Goal: Answer question/provide support: Share knowledge or assist other users

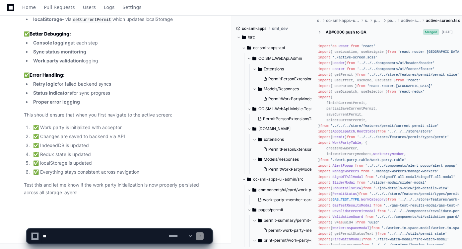
click at [95, 234] on textarea at bounding box center [104, 236] width 126 height 15
type textarea "*"
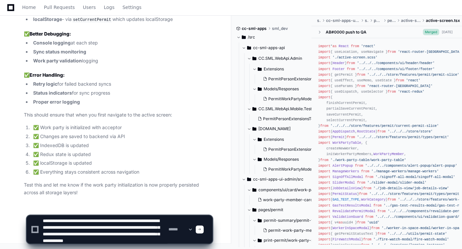
scroll to position [9, 0]
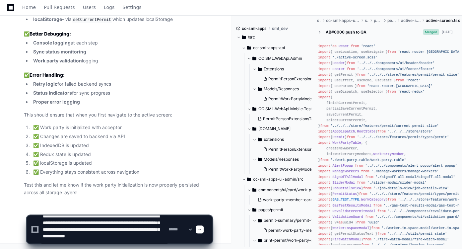
type textarea "**********"
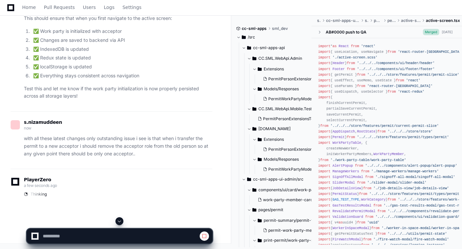
scroll to position [35722, 0]
click at [120, 222] on span at bounding box center [119, 220] width 5 height 5
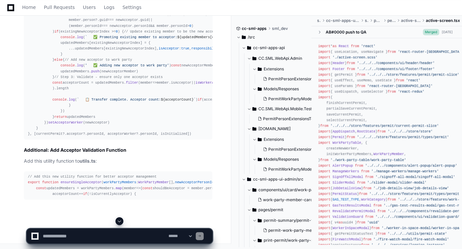
scroll to position [37468, 0]
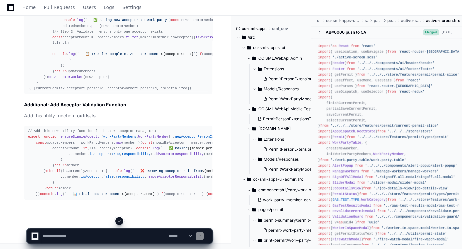
click at [120, 222] on span at bounding box center [119, 220] width 5 height 5
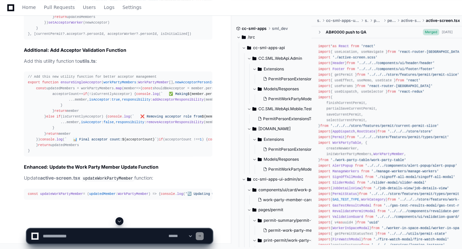
click at [120, 222] on span at bounding box center [119, 220] width 5 height 5
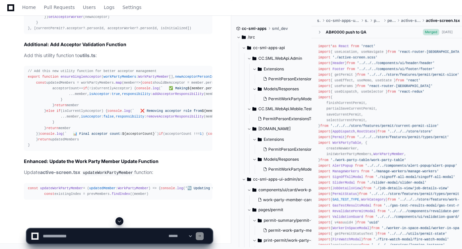
scroll to position [38128, 0]
click at [120, 222] on span at bounding box center [119, 220] width 5 height 5
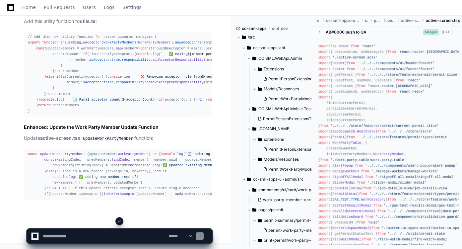
click at [120, 222] on span at bounding box center [119, 220] width 5 height 5
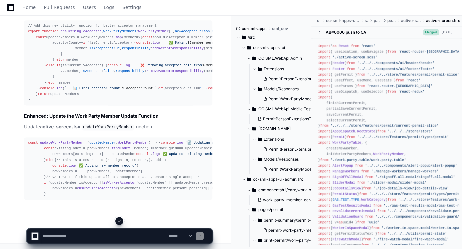
scroll to position [38243, 0]
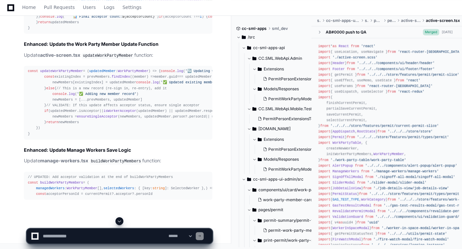
click at [121, 222] on span at bounding box center [119, 220] width 5 height 5
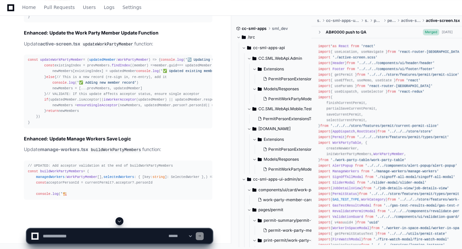
scroll to position [38353, 0]
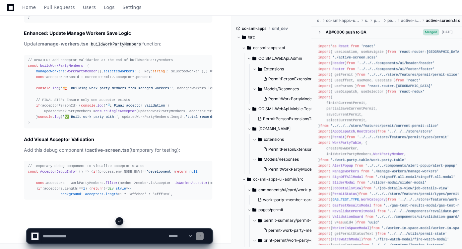
click at [119, 222] on span at bounding box center [119, 220] width 5 height 5
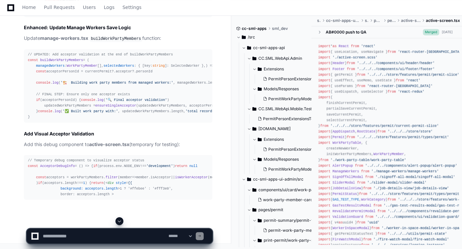
scroll to position [38543, 0]
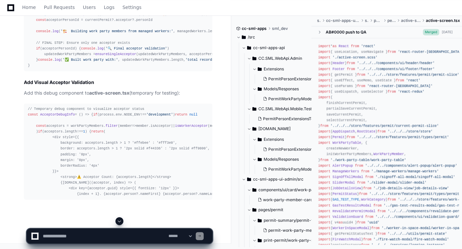
click at [121, 221] on span at bounding box center [119, 220] width 5 height 5
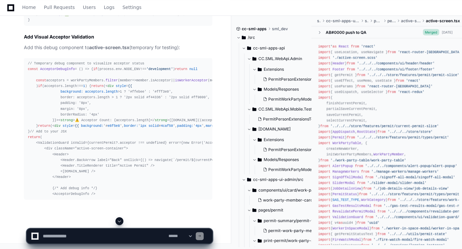
scroll to position [38576, 0]
click at [119, 222] on span at bounding box center [119, 220] width 5 height 5
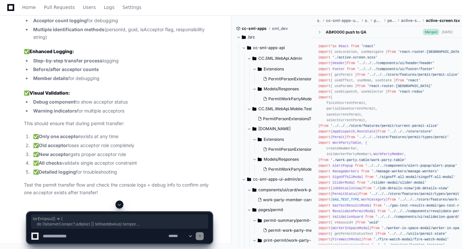
scroll to position [37819, 0]
drag, startPoint x: 28, startPoint y: 65, endPoint x: 185, endPoint y: 184, distance: 196.8
copy div "useEffect ( () => { if (!currentPermit?. acceptor || !isInitialized) return con…"
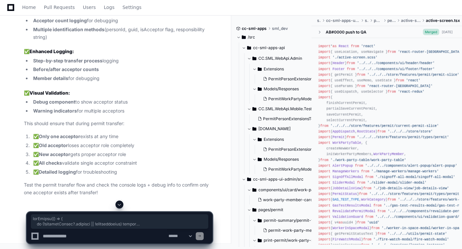
click at [120, 234] on textarea at bounding box center [104, 236] width 126 height 15
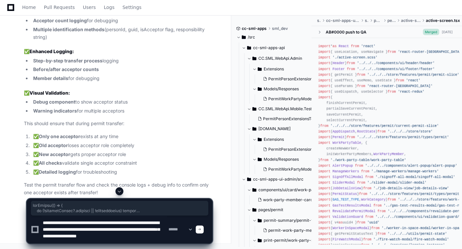
scroll to position [2, 0]
type textarea "**********"
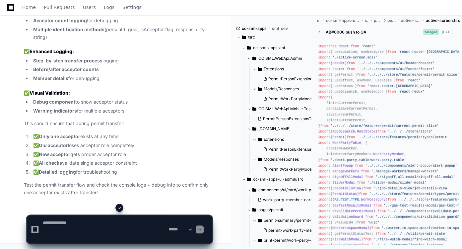
scroll to position [0, 0]
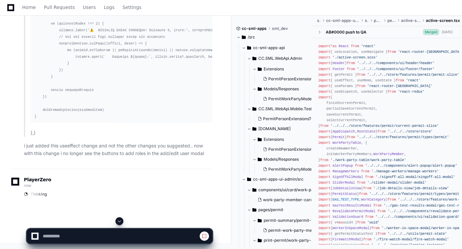
click at [120, 221] on span at bounding box center [119, 220] width 5 height 5
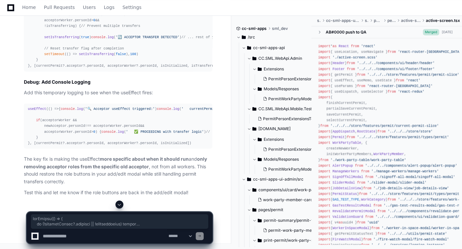
scroll to position [0, 25]
drag, startPoint x: 28, startPoint y: 136, endPoint x: 155, endPoint y: 46, distance: 155.3
copy div "useEffect ( () => { if (!currentPermit?. acceptor || !isInitialized) return con…"
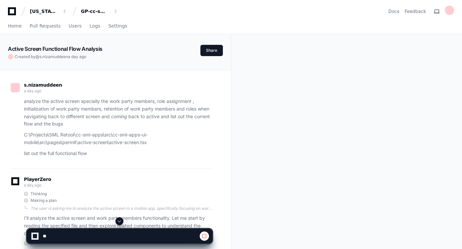
click at [121, 222] on span at bounding box center [119, 220] width 5 height 5
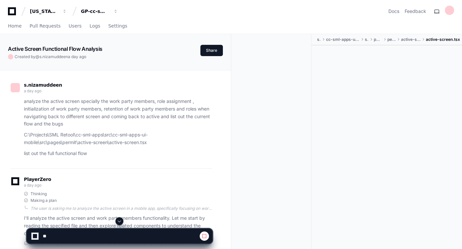
click at [121, 222] on span at bounding box center [119, 220] width 5 height 5
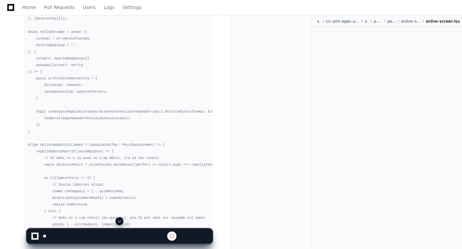
click at [121, 222] on span at bounding box center [119, 220] width 5 height 5
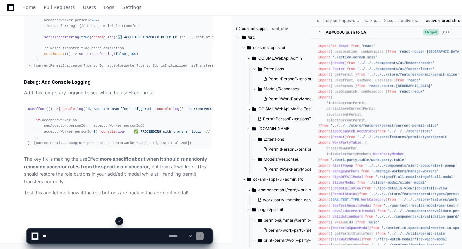
scroll to position [39882, 0]
click at [84, 235] on textarea at bounding box center [104, 236] width 126 height 15
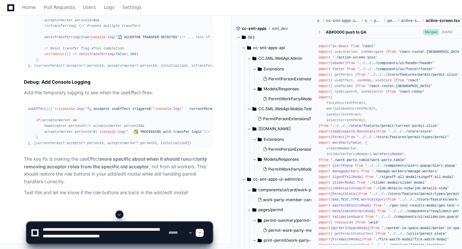
type textarea "**********"
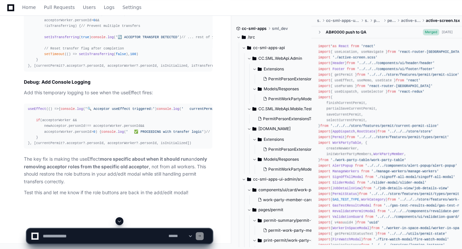
scroll to position [0, 0]
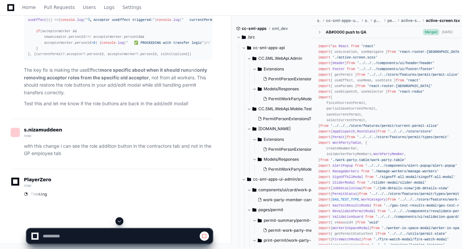
click at [119, 223] on span at bounding box center [119, 220] width 5 height 5
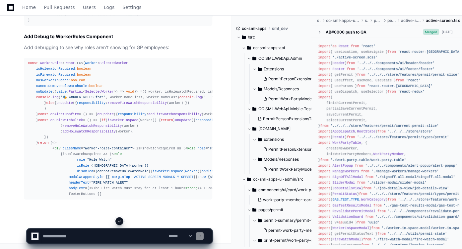
scroll to position [41018, 0]
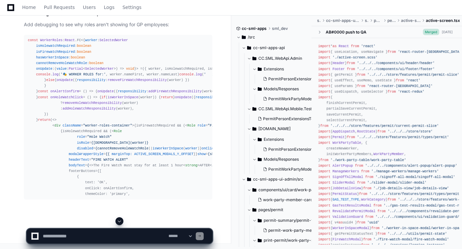
click at [117, 221] on span at bounding box center [119, 220] width 5 height 5
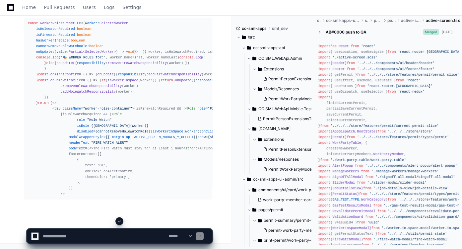
click at [117, 221] on span at bounding box center [119, 220] width 5 height 5
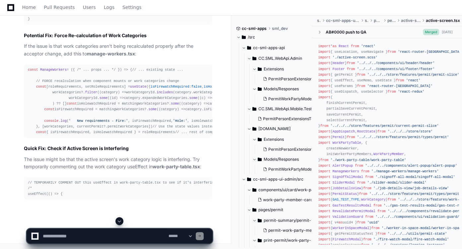
click at [117, 221] on span at bounding box center [119, 220] width 5 height 5
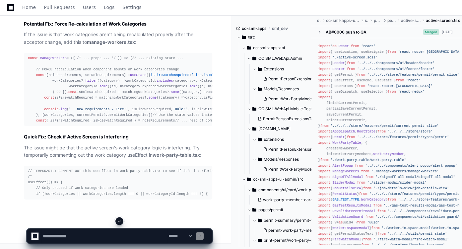
click at [117, 221] on span at bounding box center [119, 220] width 5 height 5
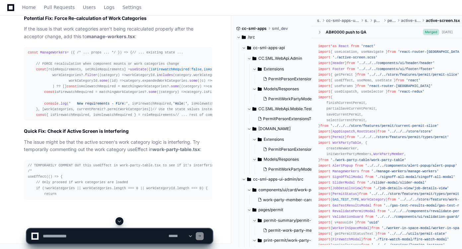
scroll to position [42278, 0]
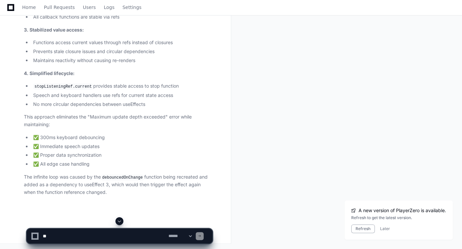
scroll to position [8952, 0]
click at [120, 224] on button at bounding box center [119, 221] width 8 height 8
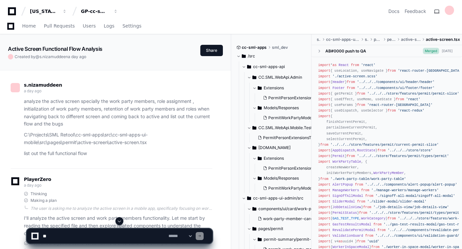
click at [121, 220] on span at bounding box center [119, 220] width 5 height 5
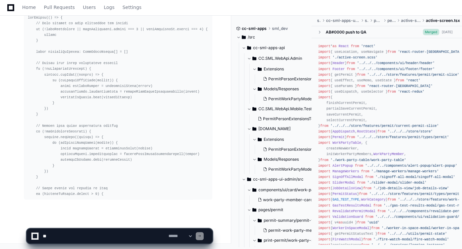
scroll to position [42443, 0]
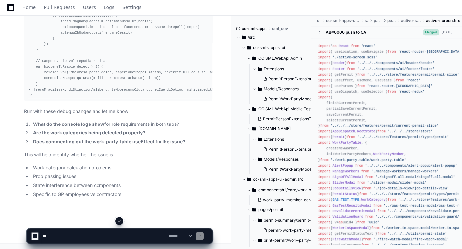
click at [118, 221] on span at bounding box center [119, 220] width 5 height 5
click at [119, 219] on span at bounding box center [119, 220] width 5 height 5
click at [107, 234] on textarea at bounding box center [104, 236] width 126 height 15
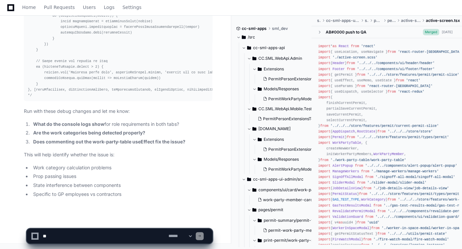
paste textarea "**********"
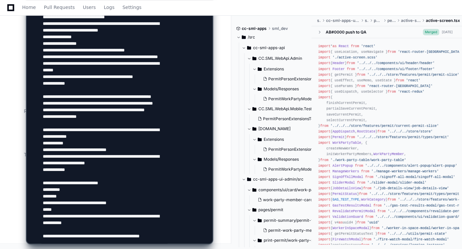
scroll to position [294, 0]
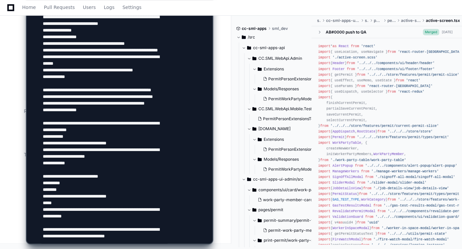
type textarea "**********"
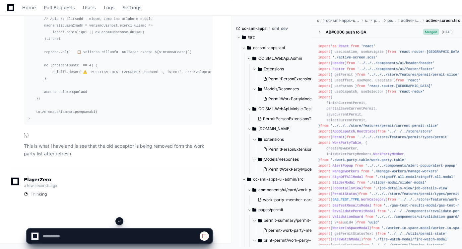
scroll to position [41071, 0]
click at [122, 220] on span at bounding box center [119, 220] width 5 height 5
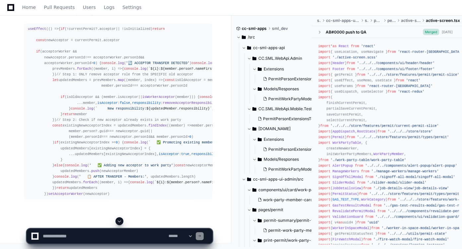
scroll to position [43314, 0]
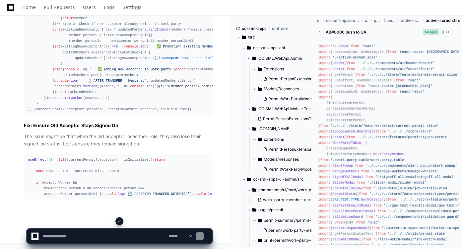
click at [122, 220] on span at bounding box center [119, 220] width 5 height 5
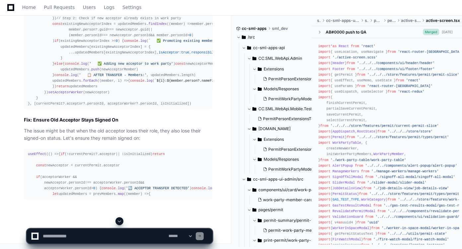
click at [122, 220] on span at bounding box center [119, 220] width 5 height 5
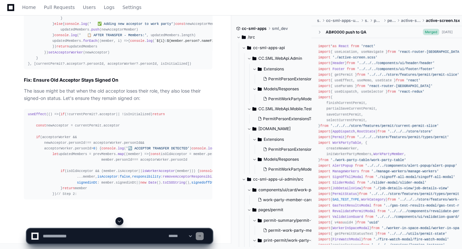
scroll to position [43819, 0]
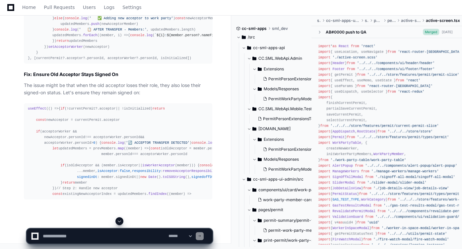
click at [119, 222] on span at bounding box center [119, 220] width 5 height 5
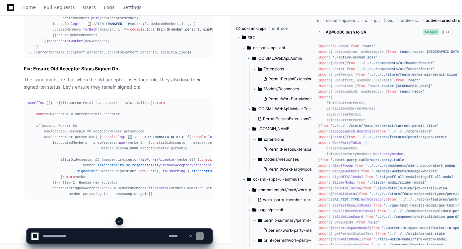
click at [119, 222] on span at bounding box center [119, 220] width 5 height 5
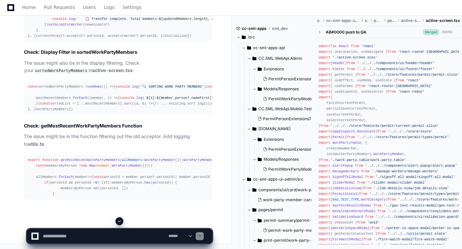
click at [119, 222] on span at bounding box center [119, 220] width 5 height 5
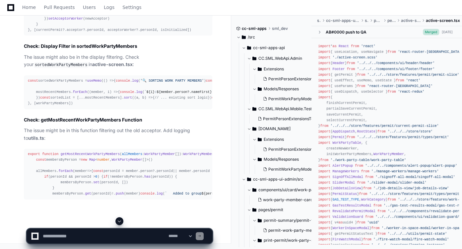
scroll to position [44343, 0]
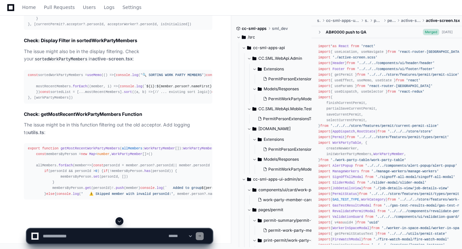
click at [119, 222] on span at bounding box center [119, 220] width 5 height 5
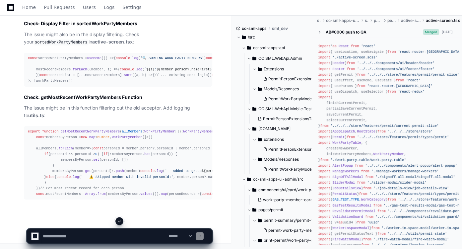
click at [119, 222] on span at bounding box center [119, 220] width 5 height 5
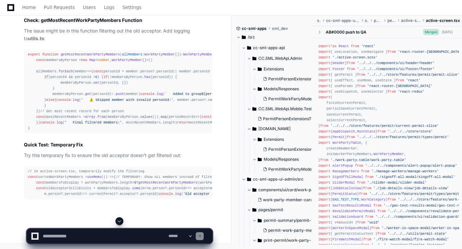
click at [119, 222] on span at bounding box center [119, 220] width 5 height 5
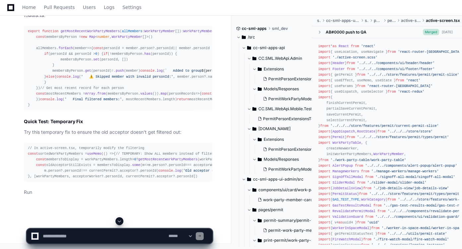
scroll to position [44608, 0]
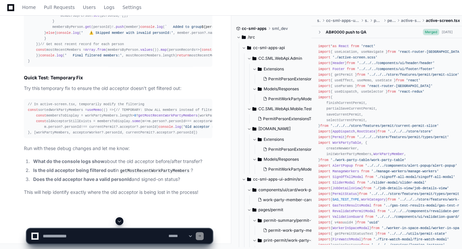
click at [119, 222] on span at bounding box center [119, 220] width 5 height 5
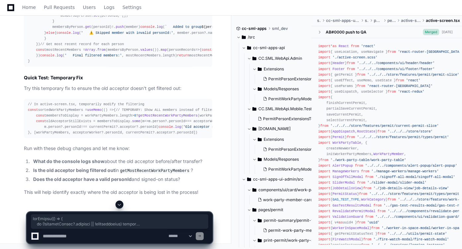
scroll to position [44122, 0]
drag, startPoint x: 28, startPoint y: 45, endPoint x: 180, endPoint y: 150, distance: 185.0
copy div "lorEmipsu ( () => { do (!sitametConsec?. adipisci || !elItseddoeius) tempor inc…"
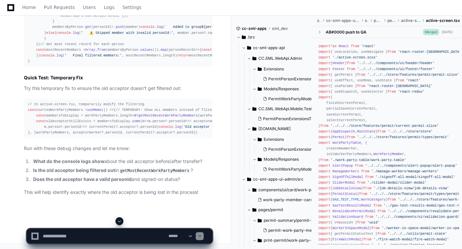
scroll to position [37310, 0]
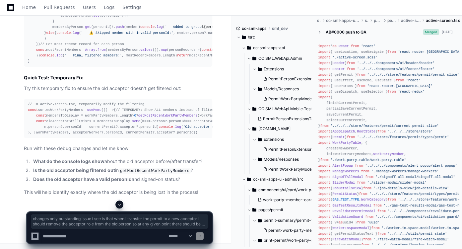
drag, startPoint x: 66, startPoint y: 124, endPoint x: 126, endPoint y: 143, distance: 62.6
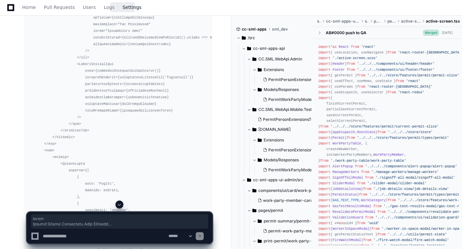
scroll to position [18511, 0]
drag, startPoint x: 27, startPoint y: 29, endPoint x: 181, endPoint y: 44, distance: 155.0
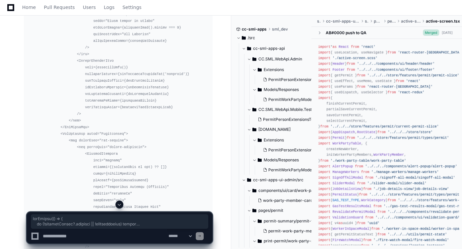
scroll to position [18250, 0]
copy div "useEffect ( () => { if (!currentPermit?. acceptor || !isInitialized) return con…"
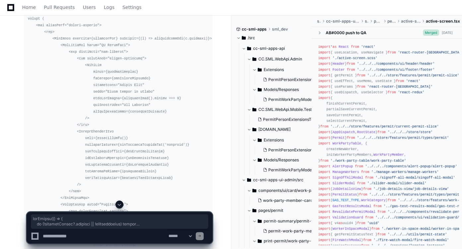
scroll to position [18180, 0]
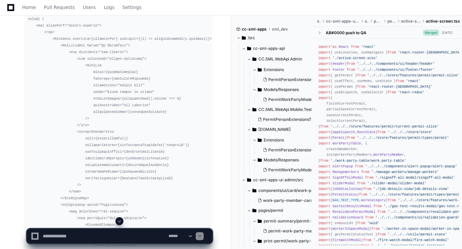
click at [127, 240] on textarea at bounding box center [104, 236] width 126 height 15
paste textarea "**********"
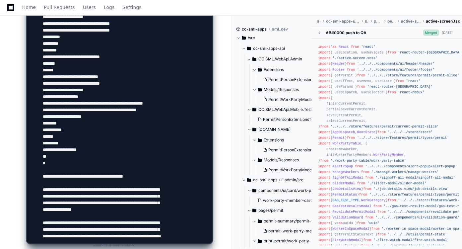
scroll to position [1588, 0]
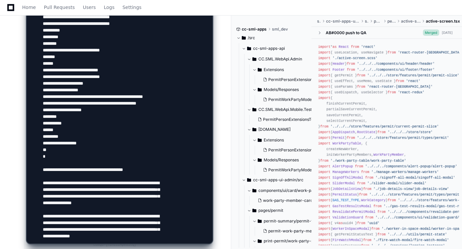
type textarea "**********"
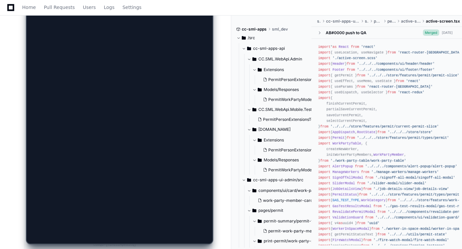
scroll to position [0, 0]
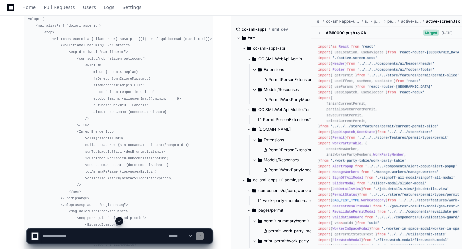
click at [119, 221] on span at bounding box center [119, 220] width 5 height 5
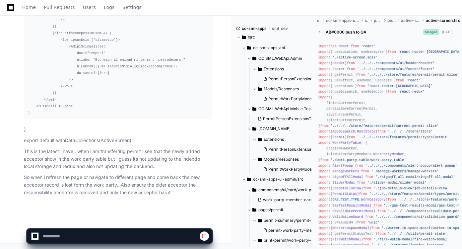
scroll to position [49415, 0]
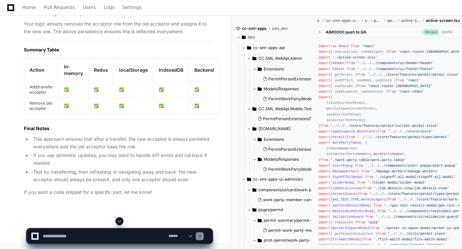
click at [121, 222] on span at bounding box center [119, 220] width 5 height 5
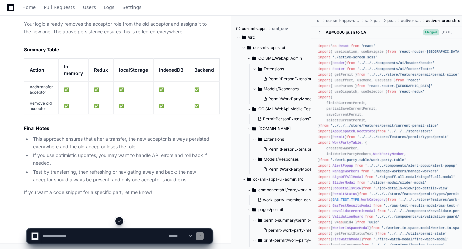
drag, startPoint x: 50, startPoint y: 122, endPoint x: 93, endPoint y: 126, distance: 43.0
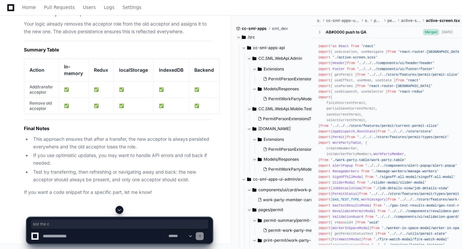
drag, startPoint x: 110, startPoint y: 121, endPoint x: 133, endPoint y: 121, distance: 22.9
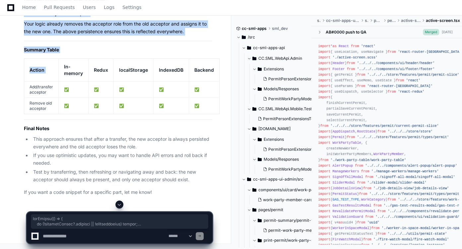
scroll to position [49990, 0]
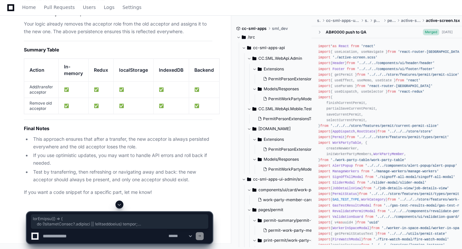
drag, startPoint x: 27, startPoint y: 66, endPoint x: 184, endPoint y: 135, distance: 171.4
copy div "useEffect ( () => { if (!currentPermit?. acceptor || !isInitialized) return ; c…"
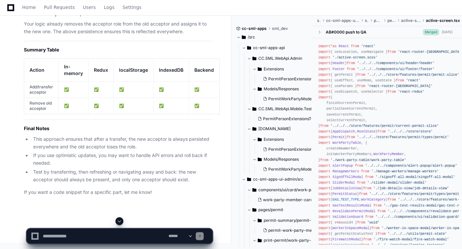
click at [118, 219] on span at bounding box center [119, 220] width 5 height 5
click at [117, 235] on textarea at bounding box center [104, 236] width 126 height 15
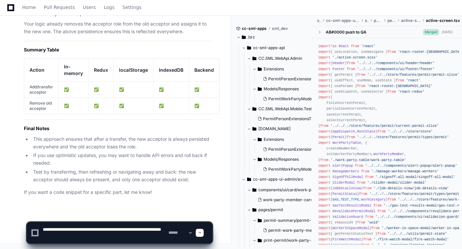
click at [120, 241] on textarea at bounding box center [104, 232] width 126 height 21
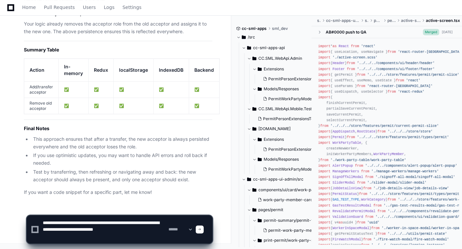
scroll to position [2, 0]
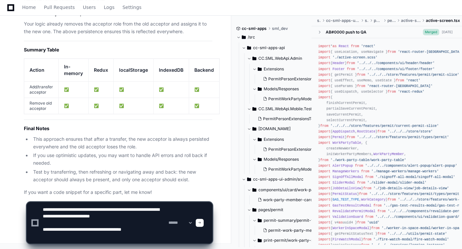
paste textarea "**********"
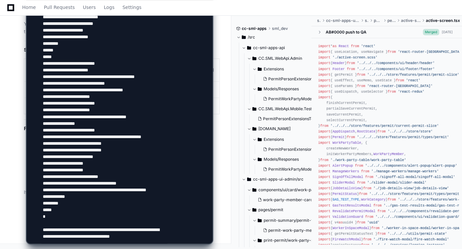
scroll to position [121, 0]
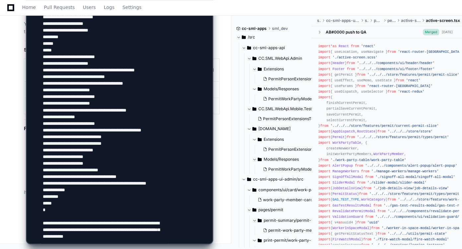
type textarea "**********"
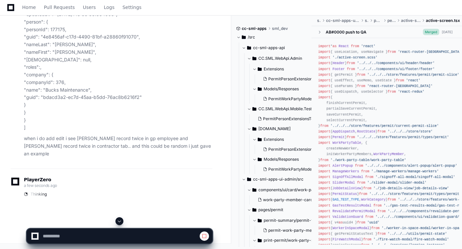
scroll to position [48668, 0]
click at [120, 223] on span at bounding box center [119, 220] width 5 height 5
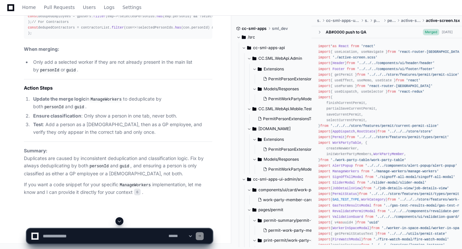
scroll to position [51434, 0]
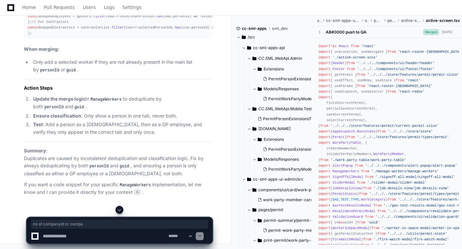
drag, startPoint x: 48, startPoint y: 135, endPoint x: 103, endPoint y: 133, distance: 54.4
drag, startPoint x: 55, startPoint y: 143, endPoint x: 133, endPoint y: 146, distance: 78.7
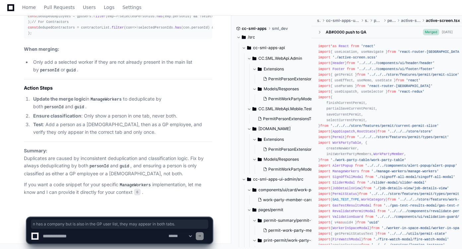
click at [134, 240] on textarea at bounding box center [104, 236] width 126 height 15
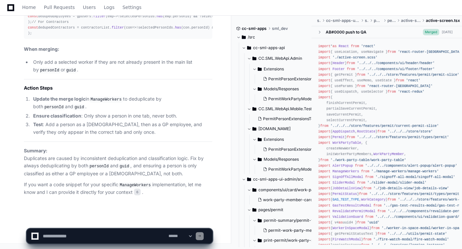
click at [117, 238] on textarea at bounding box center [104, 236] width 126 height 15
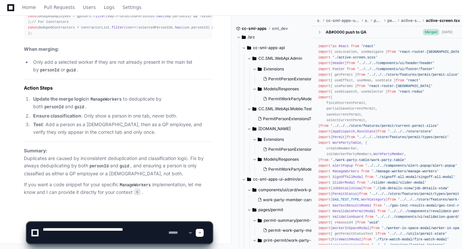
paste textarea "**********"
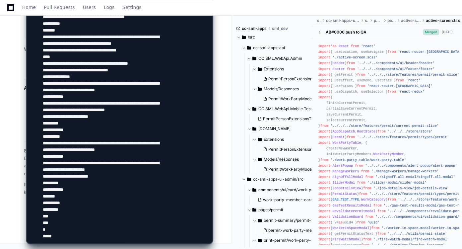
type textarea "**********"
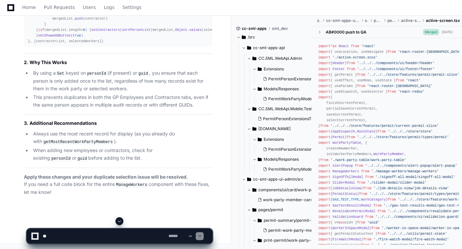
scroll to position [58346, 0]
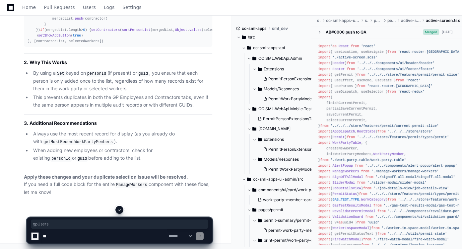
copy div "gpUsers"
drag, startPoint x: 101, startPoint y: 107, endPoint x: 59, endPoint y: 108, distance: 41.5
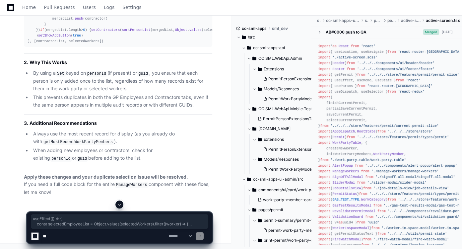
drag, startPoint x: 86, startPoint y: 180, endPoint x: 26, endPoint y: 50, distance: 143.2
copy div "useEffect ( () => { const selectedEmployeeList = Object . values (selectedWorke…"
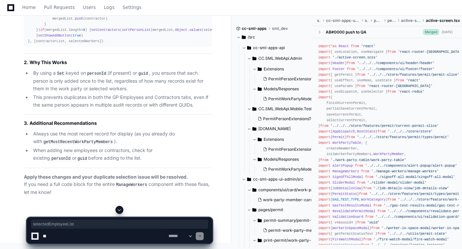
copy div "selectedEmployeeList"
drag, startPoint x: 106, startPoint y: 117, endPoint x: 147, endPoint y: 116, distance: 40.2
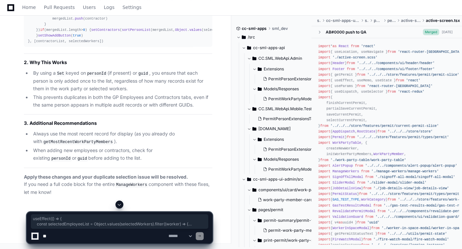
drag, startPoint x: 27, startPoint y: 46, endPoint x: 90, endPoint y: 176, distance: 143.8
copy div "useEffect ( () => { const selectedEmployeeList = Object . values (selectedWorke…"
paste textarea "**********"
click at [101, 238] on textarea at bounding box center [104, 236] width 126 height 15
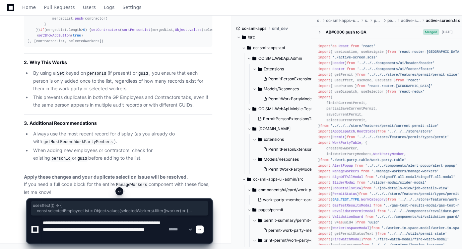
scroll to position [9, 0]
paste textarea "**********"
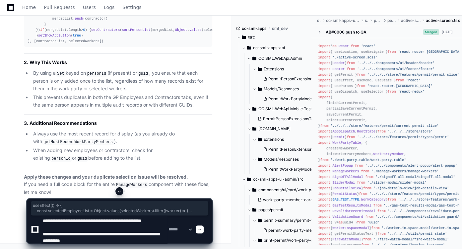
scroll to position [15, 0]
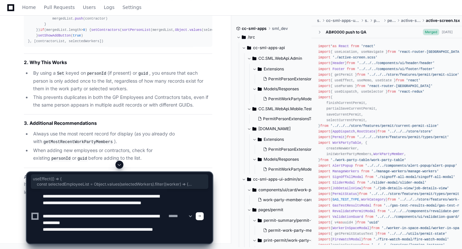
paste textarea "**********"
type textarea "**********"
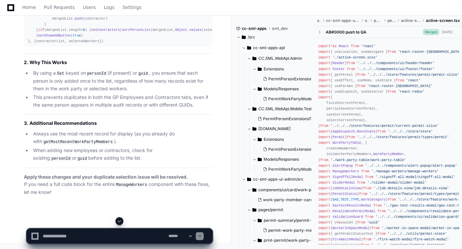
scroll to position [0, 0]
click at [121, 220] on span at bounding box center [119, 220] width 5 height 5
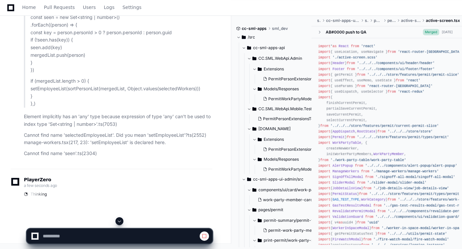
scroll to position [58917, 0]
click at [118, 220] on span at bounding box center [119, 220] width 5 height 5
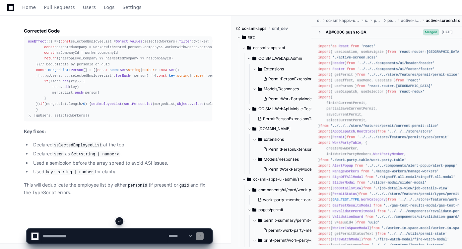
scroll to position [59225, 0]
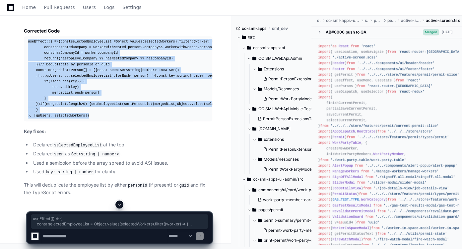
drag, startPoint x: 27, startPoint y: 32, endPoint x: 93, endPoint y: 163, distance: 146.4
click at [93, 121] on pre "useEffect ( () => { const selectedEmployeeList = Object . values (selectedWorke…" at bounding box center [118, 78] width 188 height 85
copy div "useEffect ( () => { const selectedEmployeeList = Object . values (selectedWorke…"
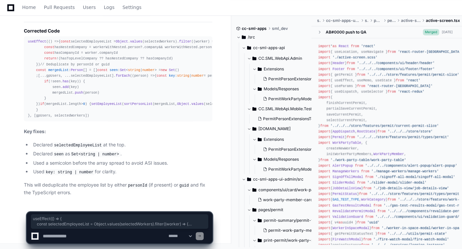
click at [99, 234] on textarea at bounding box center [104, 236] width 126 height 15
type textarea "**********"
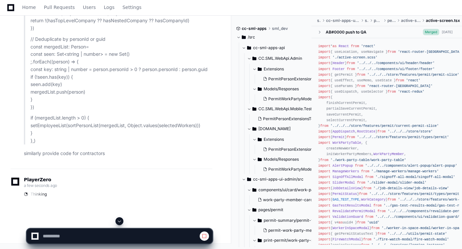
click at [120, 220] on span at bounding box center [119, 220] width 5 height 5
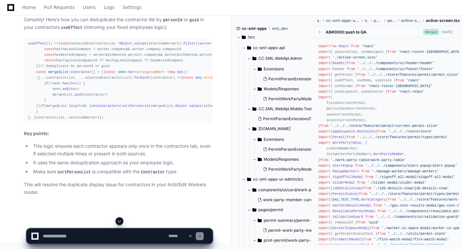
scroll to position [59731, 0]
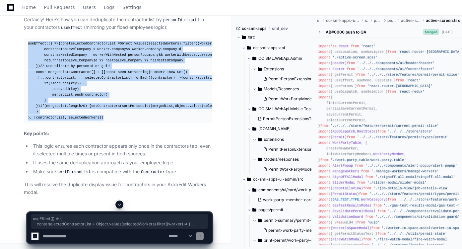
drag, startPoint x: 27, startPoint y: 38, endPoint x: 119, endPoint y: 173, distance: 163.8
click at [119, 123] on pre "useEffect ( () => { const selectedContractorList = Object . values (selectedWor…" at bounding box center [118, 80] width 188 height 85
copy div "useEffect ( () => { const selectedContractorList = Object . values (selectedWor…"
click at [151, 137] on p "Key points:" at bounding box center [118, 134] width 188 height 8
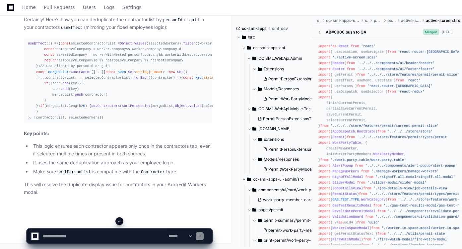
click at [102, 192] on article "Certainly! Here’s how you can deduplicate the contractor list by personId or gu…" at bounding box center [118, 106] width 188 height 180
click at [108, 243] on textarea at bounding box center [104, 236] width 126 height 15
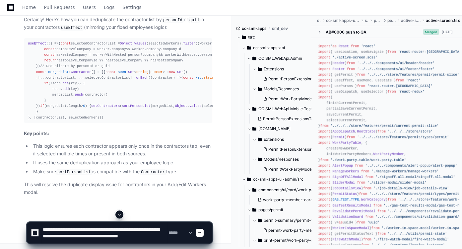
scroll to position [2, 0]
type textarea "**********"
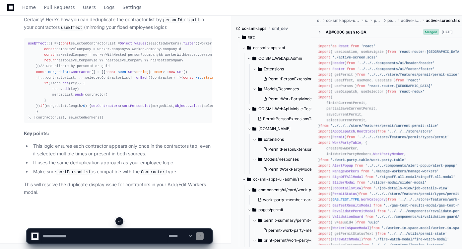
scroll to position [0, 0]
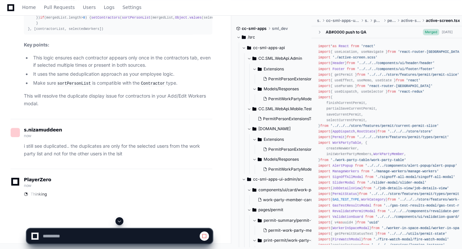
click at [122, 219] on span at bounding box center [119, 220] width 5 height 5
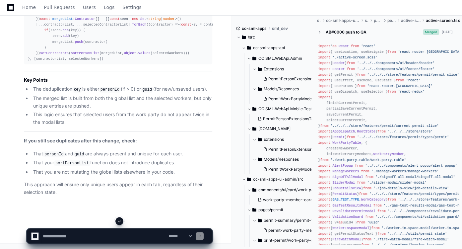
scroll to position [60085, 0]
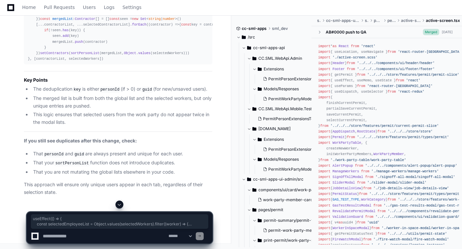
drag, startPoint x: 27, startPoint y: 82, endPoint x: 96, endPoint y: 199, distance: 135.3
copy div "useEffect ( () => { const selectedEmployeeList = Object . values (selectedWorke…"
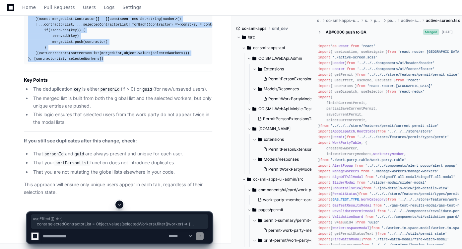
drag, startPoint x: 27, startPoint y: 58, endPoint x: 109, endPoint y: 172, distance: 140.4
click at [109, 65] on pre "useEffect ( () => { const selectedContractorList = Object . values (selectedWor…" at bounding box center [118, 28] width 188 height 74
copy div "useEffect ( () => { const selectedContractorList = Object . values (selectedWor…"
click at [127, 62] on div "useEffect ( () => { const selectedContractorList = Object . values (selectedWor…" at bounding box center [118, 28] width 180 height 68
click at [105, 62] on div "useEffect ( () => { const selectedContractorList = Object . values (selectedWor…" at bounding box center [118, 28] width 180 height 68
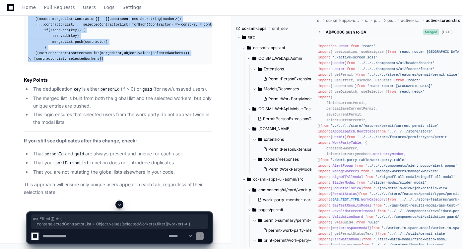
click at [91, 62] on div "useEffect ( () => { const selectedContractorList = Object . values (selectedWor…" at bounding box center [118, 28] width 180 height 68
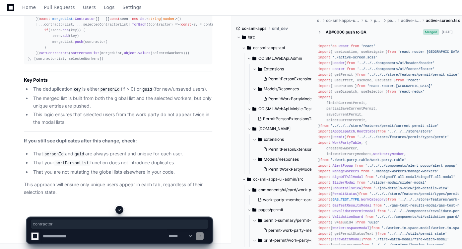
click at [56, 62] on div "useEffect ( () => { const selectedContractorList = Object . values (selectedWor…" at bounding box center [118, 28] width 180 height 68
drag, startPoint x: 47, startPoint y: 143, endPoint x: 103, endPoint y: 141, distance: 55.1
click at [103, 62] on div "useEffect ( () => { const selectedContractorList = Object . values (selectedWor…" at bounding box center [118, 28] width 180 height 68
paste textarea "**********"
click at [110, 235] on textarea at bounding box center [104, 236] width 126 height 15
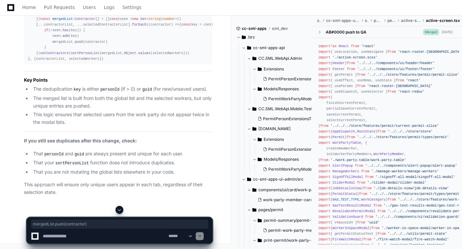
type textarea "**********"
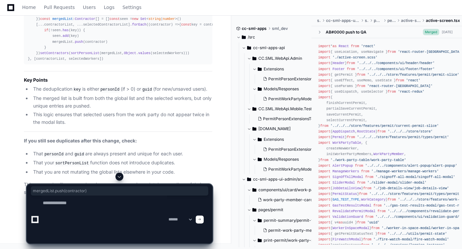
scroll to position [0, 0]
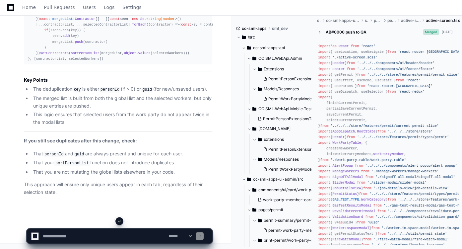
click at [121, 220] on span at bounding box center [119, 220] width 5 height 5
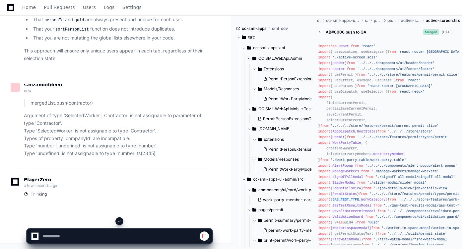
click at [121, 220] on span at bounding box center [119, 220] width 5 height 5
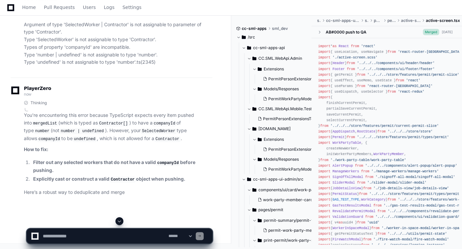
click at [122, 222] on button at bounding box center [119, 221] width 8 height 8
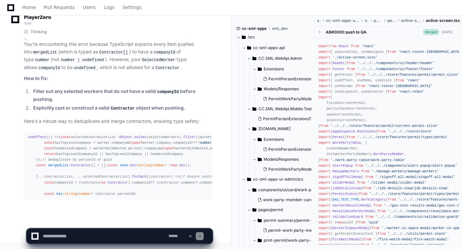
scroll to position [60713, 0]
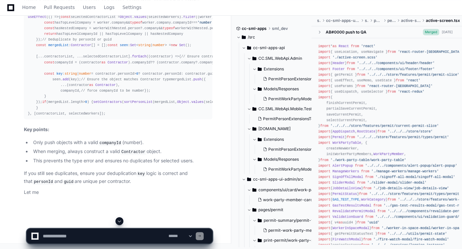
click at [119, 221] on span at bounding box center [119, 220] width 5 height 5
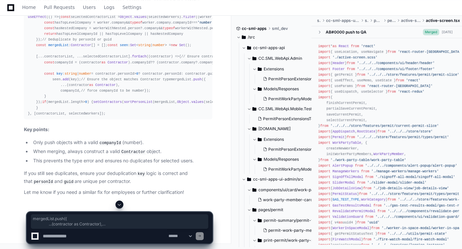
drag, startPoint x: 48, startPoint y: 146, endPoint x: 64, endPoint y: 165, distance: 23.8
click at [64, 116] on div "useEffect ( () => { const selectedContractorList = Object . values (selectedWor…" at bounding box center [118, 65] width 180 height 102
copy div "mergedList. push ({ ...(contractor as Contractor ), companyId, // force company…"
